Goal: Information Seeking & Learning: Find specific fact

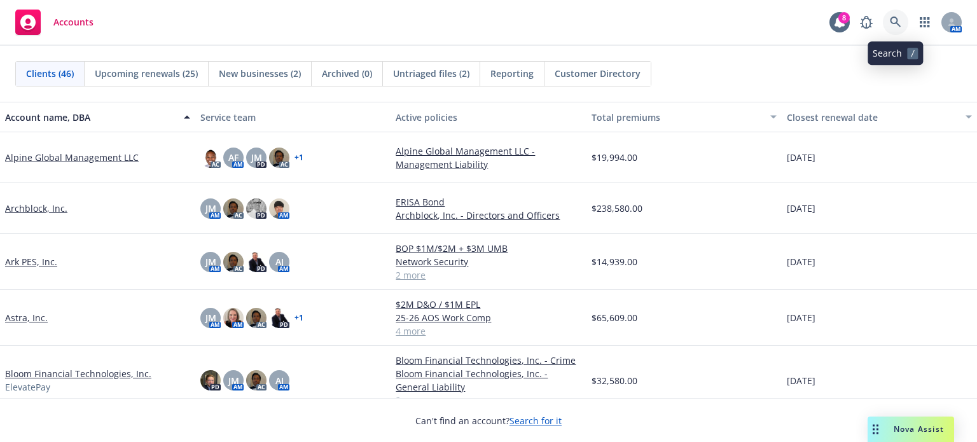
click at [896, 20] on icon at bounding box center [895, 22] width 11 height 11
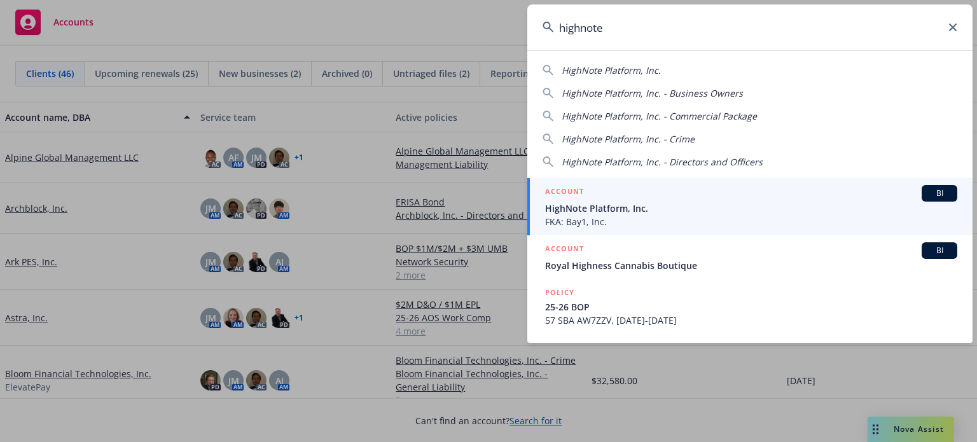
click at [595, 62] on div "HighNote Platform, Inc. HighNote Platform, Inc. - Business Owners HighNote Plat…" at bounding box center [749, 114] width 445 height 110
click at [595, 70] on span "HighNote Platform, Inc." at bounding box center [610, 70] width 99 height 12
type input "HighNote Platform, Inc."
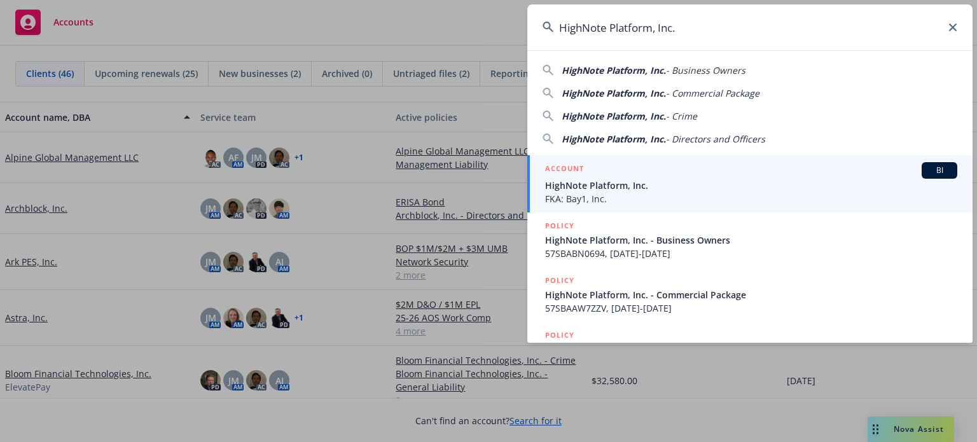
click at [598, 182] on span "HighNote Platform, Inc." at bounding box center [751, 185] width 412 height 13
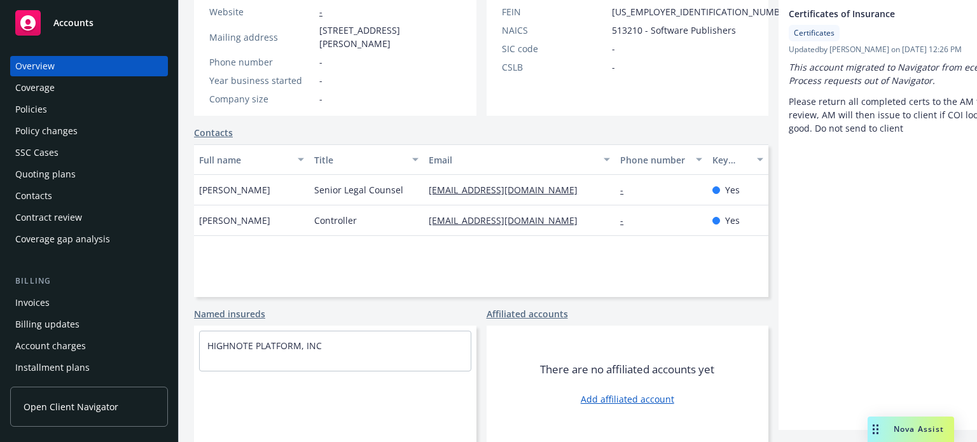
scroll to position [249, 0]
click at [920, 425] on span "Nova Assist" at bounding box center [918, 429] width 50 height 11
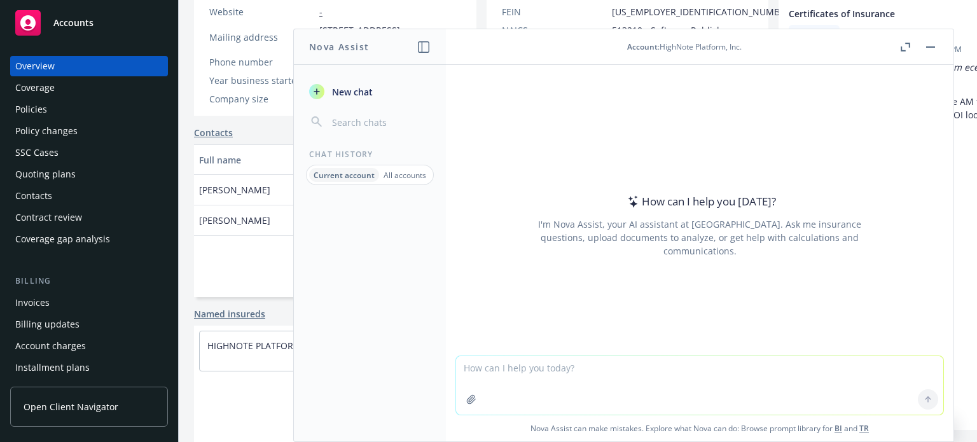
click at [640, 368] on textarea at bounding box center [699, 385] width 487 height 59
type textarea "what is the revenue on this account"
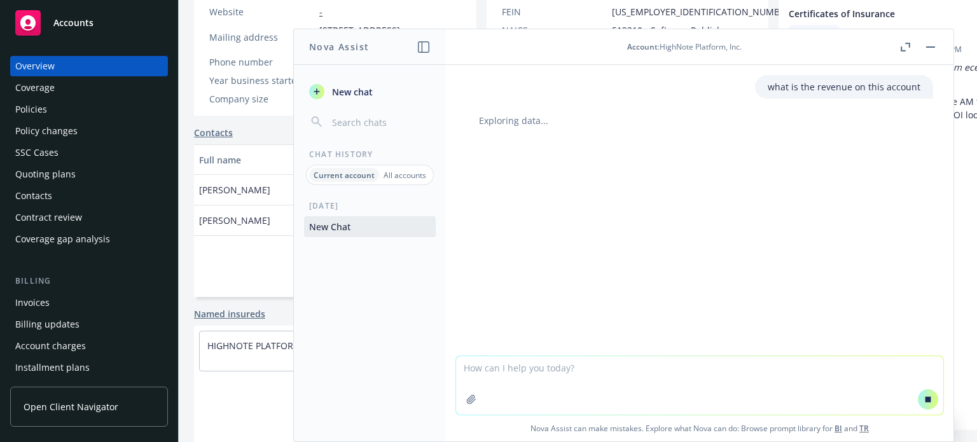
click at [25, 108] on div "Policies" at bounding box center [31, 109] width 32 height 20
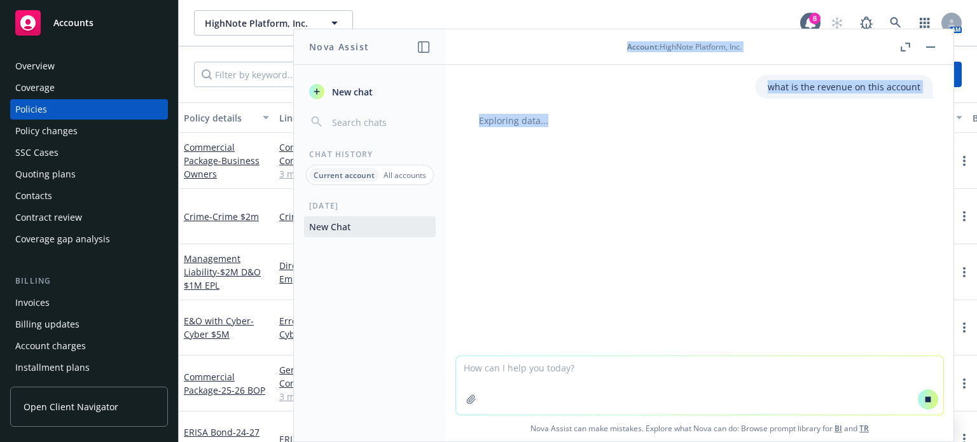
drag, startPoint x: 575, startPoint y: 40, endPoint x: 567, endPoint y: 121, distance: 81.2
click at [567, 121] on div "Account : HighNote Platform, Inc. what is the revenue on this account Exploring…" at bounding box center [699, 235] width 507 height 412
click at [937, 50] on button at bounding box center [930, 46] width 15 height 15
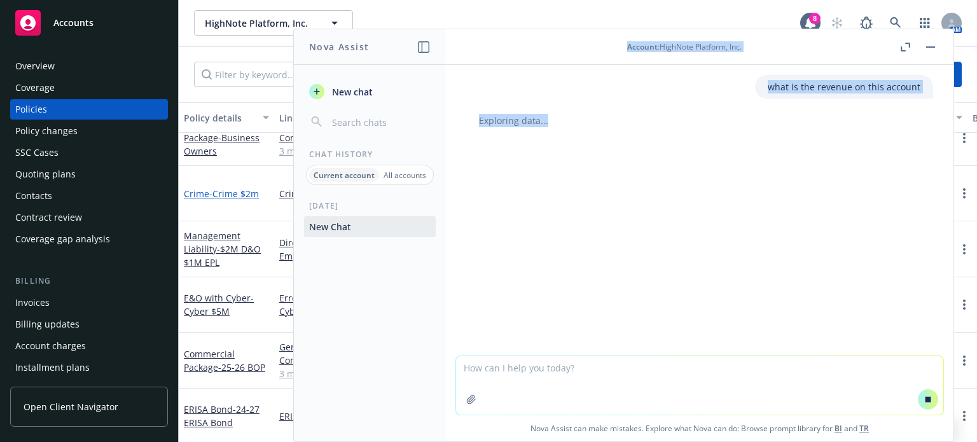
scroll to position [33, 0]
click at [931, 48] on button "button" at bounding box center [930, 46] width 15 height 15
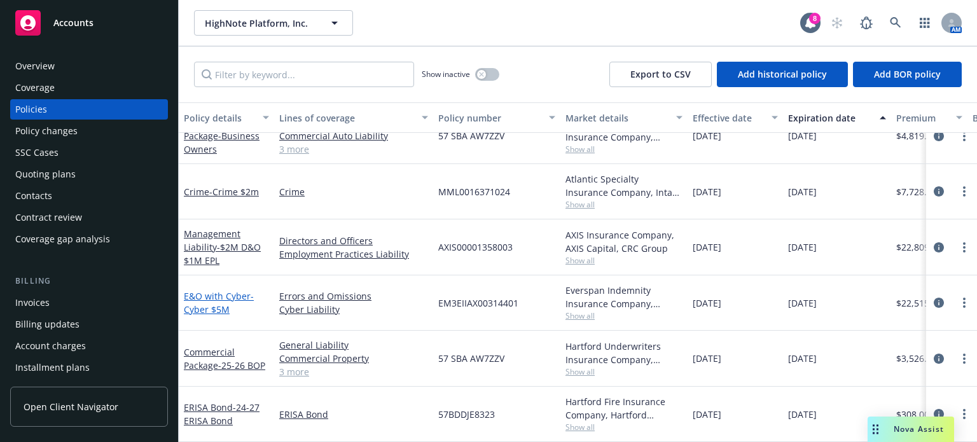
click at [209, 290] on link "E&O with Cyber - Cyber $5M" at bounding box center [219, 302] width 70 height 25
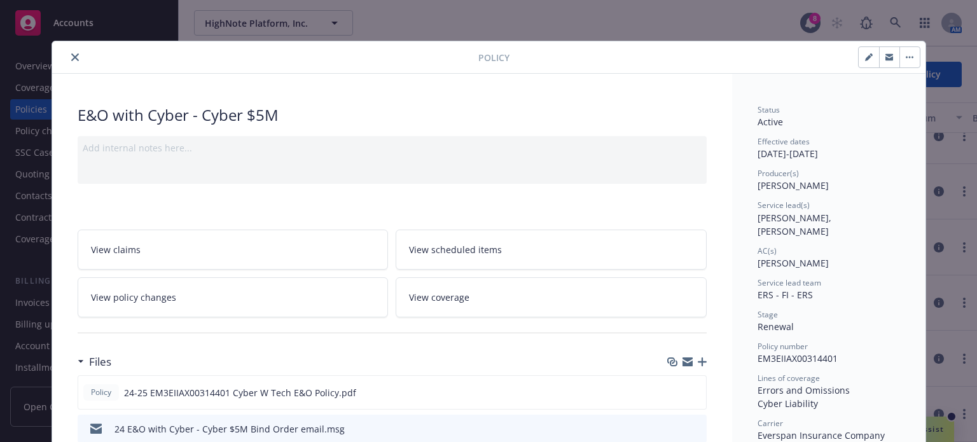
click at [67, 55] on button "close" at bounding box center [74, 57] width 15 height 15
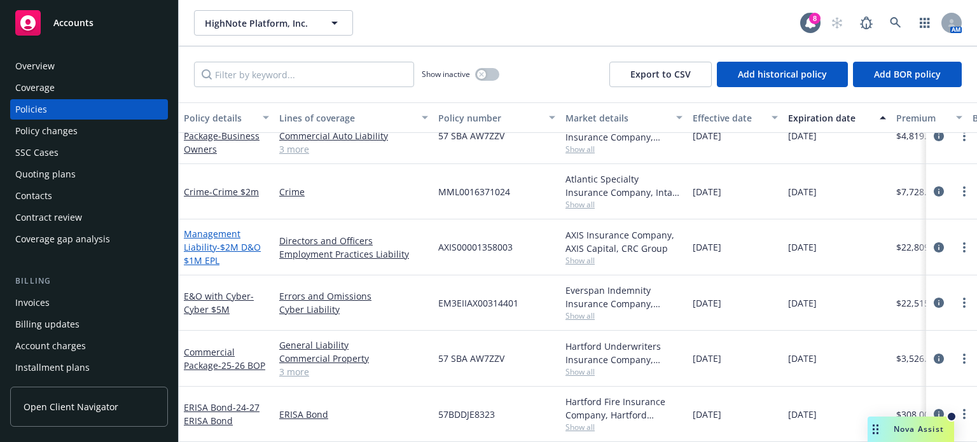
click at [209, 237] on link "Management Liability - $2M D&O $1M EPL" at bounding box center [222, 247] width 77 height 39
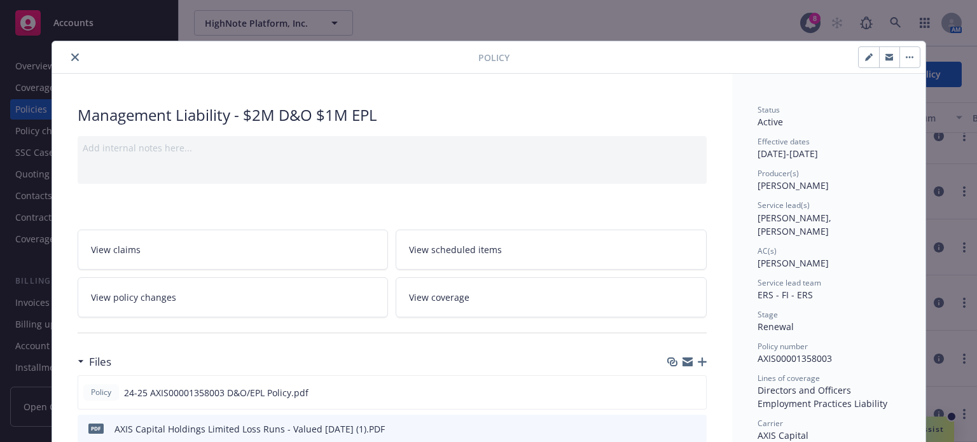
click at [67, 62] on button "close" at bounding box center [74, 57] width 15 height 15
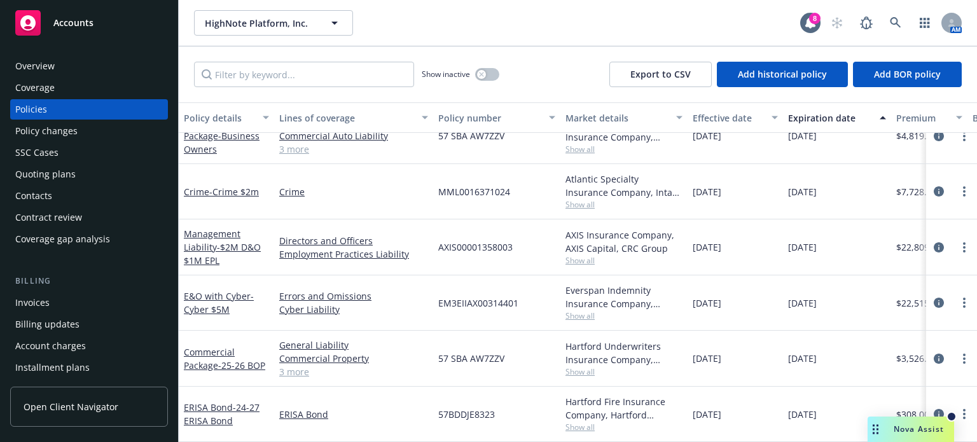
click at [893, 429] on span "Nova Assist" at bounding box center [918, 429] width 50 height 11
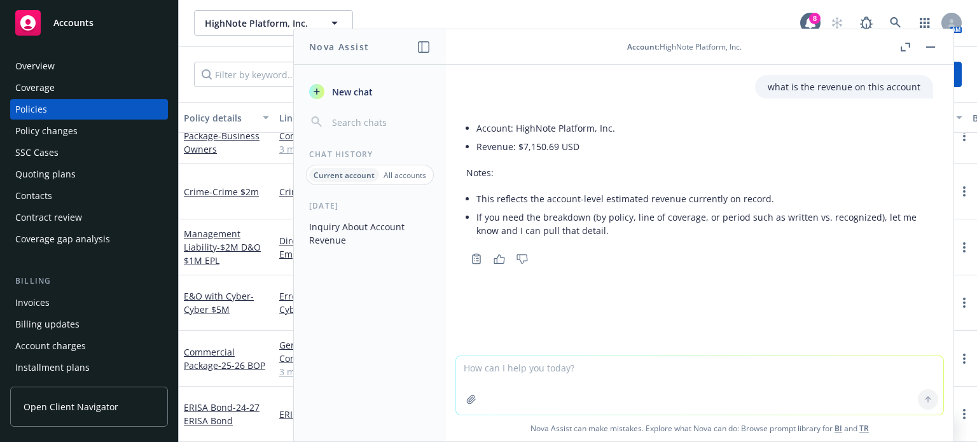
click at [933, 43] on button "button" at bounding box center [930, 46] width 15 height 15
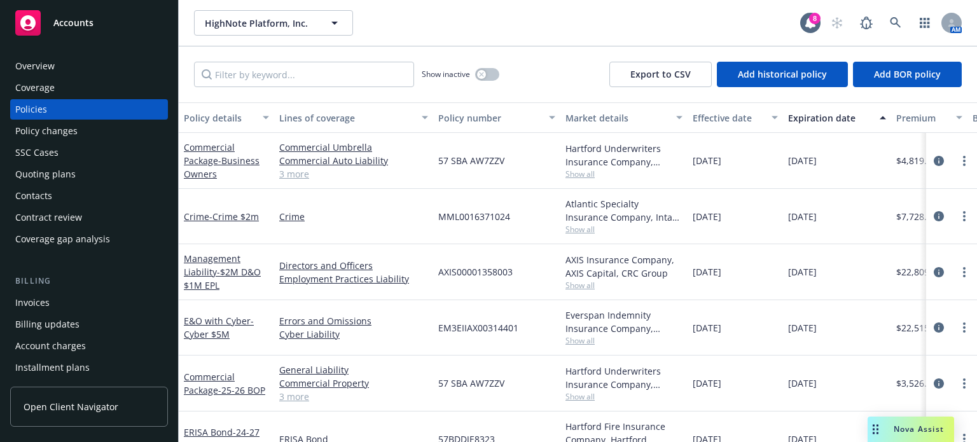
click at [31, 109] on div "Policies" at bounding box center [31, 109] width 32 height 20
click at [39, 67] on div "Overview" at bounding box center [34, 66] width 39 height 20
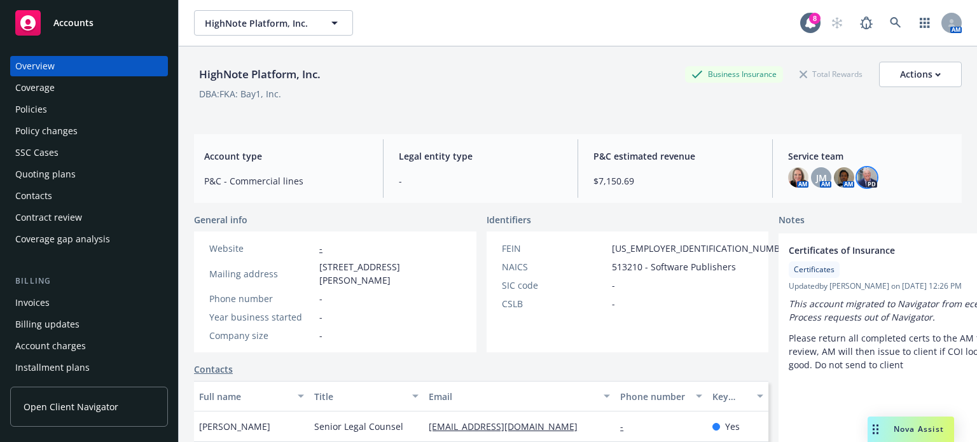
click at [866, 183] on img at bounding box center [867, 177] width 20 height 20
click at [834, 175] on img at bounding box center [844, 177] width 20 height 20
click at [816, 179] on span "JM" at bounding box center [821, 177] width 11 height 13
click at [794, 177] on img at bounding box center [798, 177] width 20 height 20
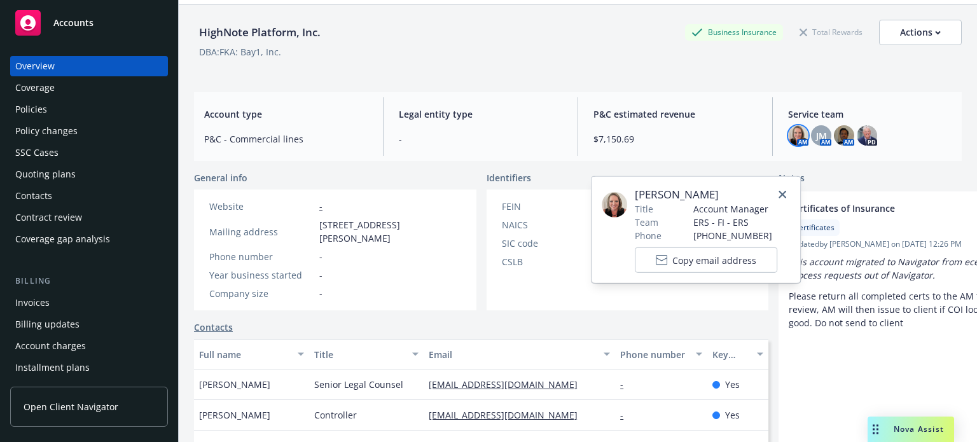
scroll to position [127, 0]
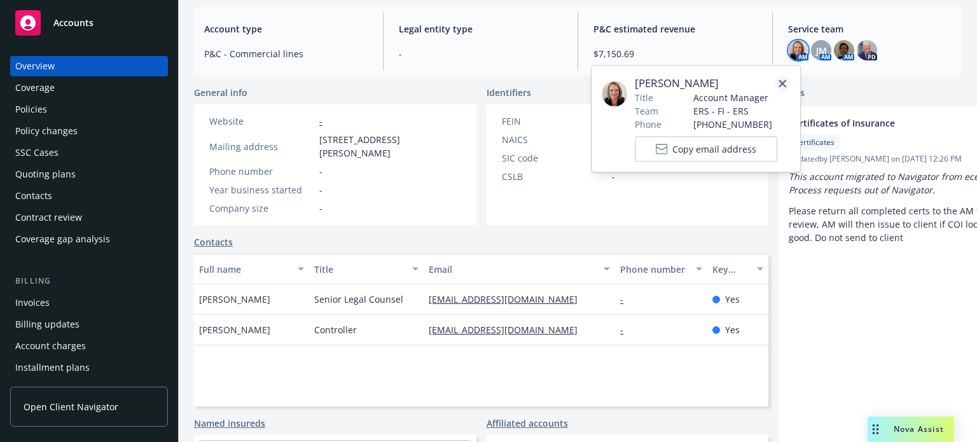
click at [782, 84] on icon "close" at bounding box center [782, 83] width 8 height 8
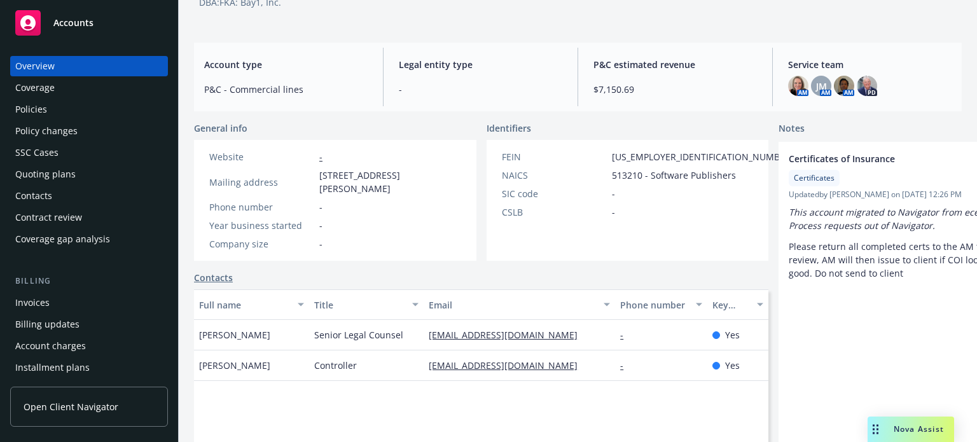
scroll to position [64, 0]
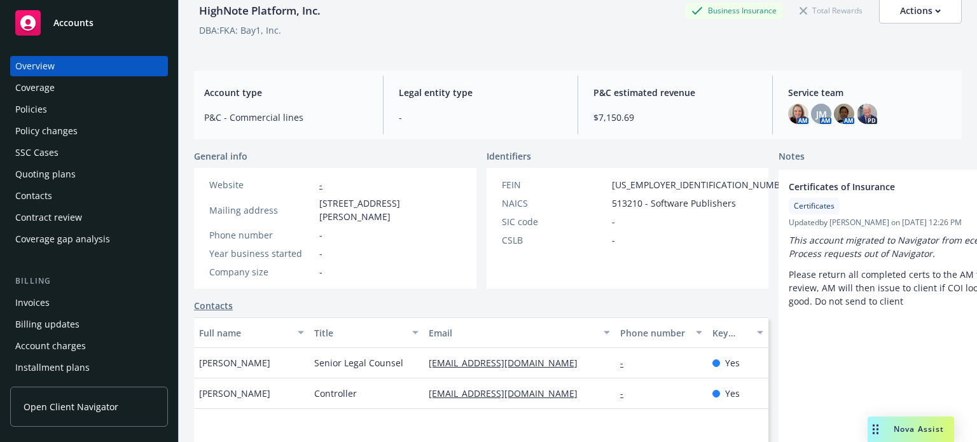
click at [219, 312] on link "Contacts" at bounding box center [213, 305] width 39 height 13
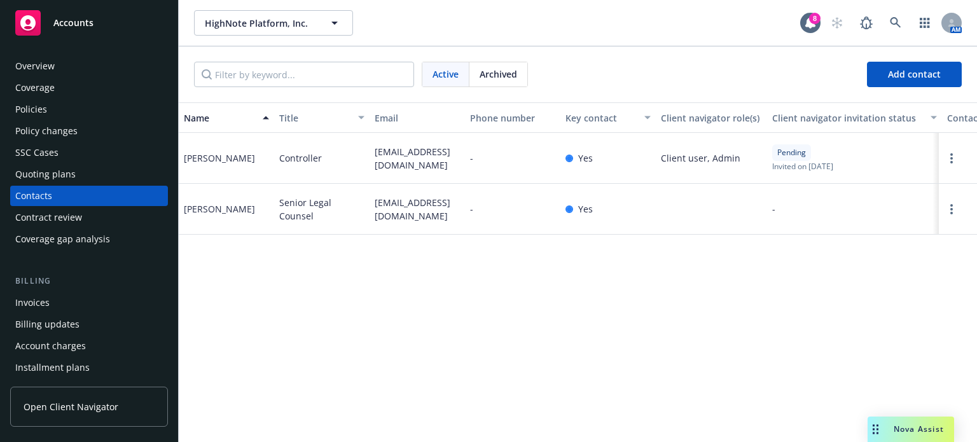
click at [926, 119] on div "Client navigator invitation status" at bounding box center [854, 117] width 165 height 13
click at [902, 116] on div "Client navigator invitation status" at bounding box center [847, 117] width 151 height 13
click at [525, 70] on div "Archived" at bounding box center [498, 74] width 58 height 24
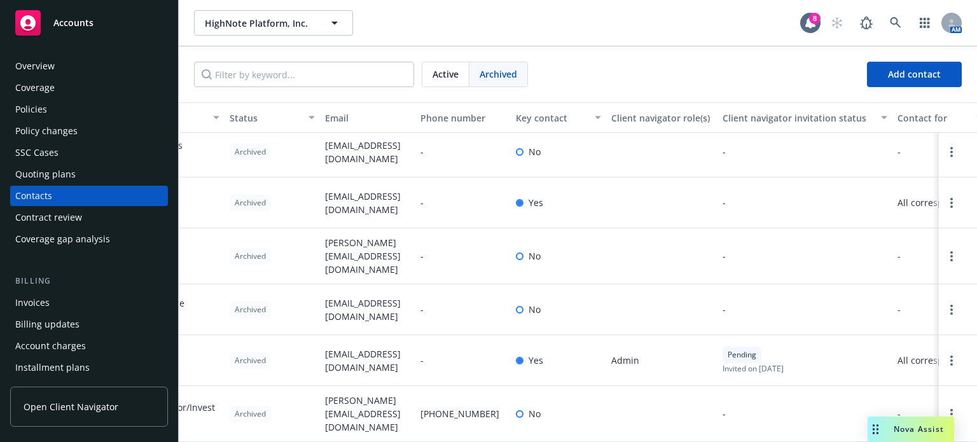
scroll to position [24, 0]
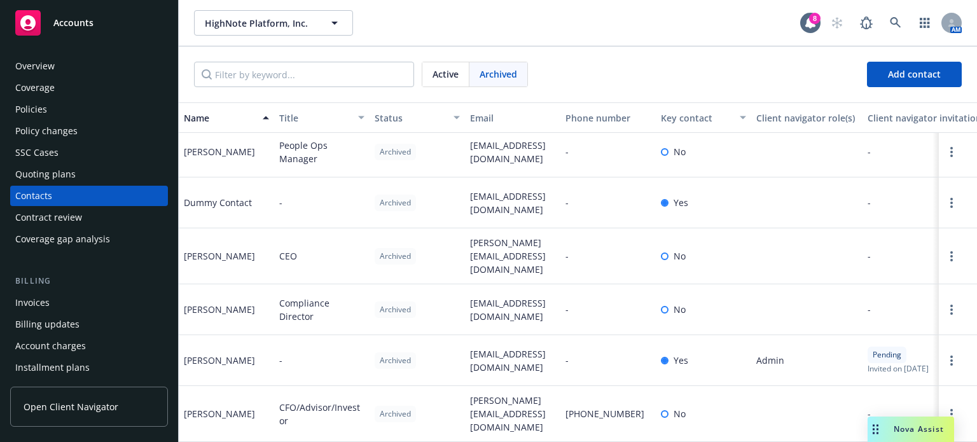
click at [41, 114] on div "Policies" at bounding box center [31, 109] width 32 height 20
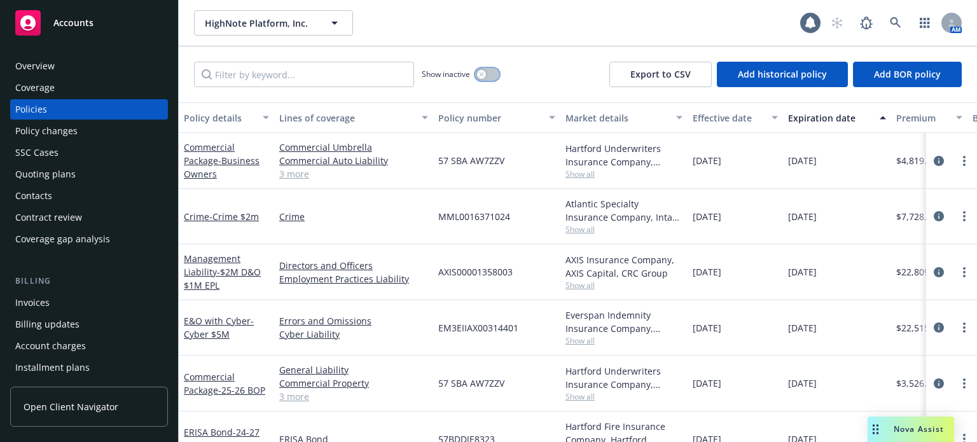
click at [481, 73] on icon "button" at bounding box center [481, 74] width 4 height 4
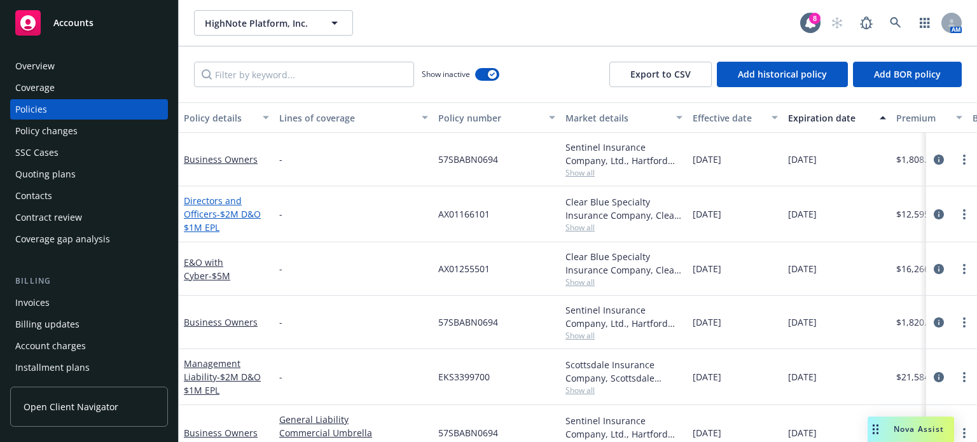
click at [221, 205] on link "Directors and Officers - $2M D&O $1M EPL" at bounding box center [222, 214] width 77 height 39
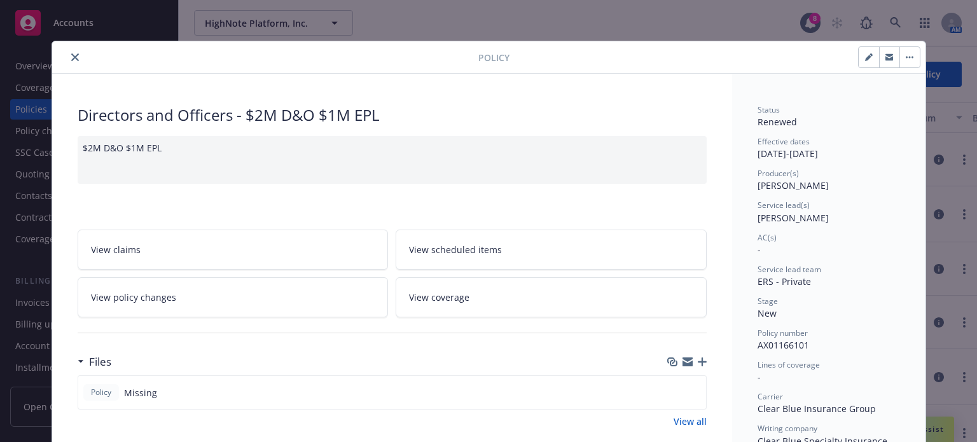
click at [71, 55] on icon "close" at bounding box center [75, 57] width 8 height 8
